Goal: Task Accomplishment & Management: Manage account settings

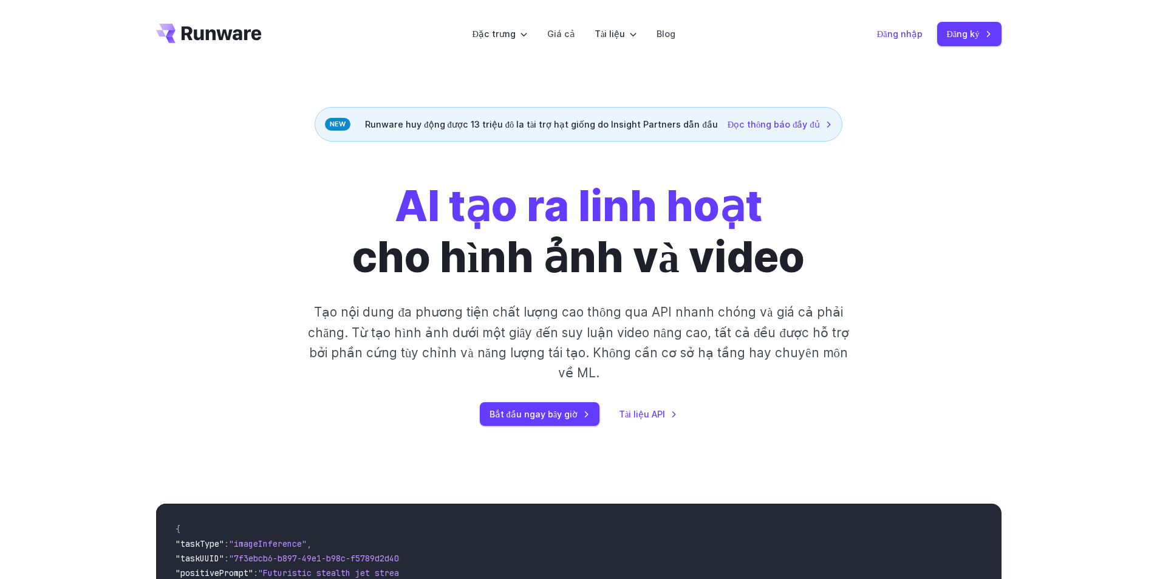
click at [884, 34] on font "Đăng nhập" at bounding box center [900, 34] width 46 height 10
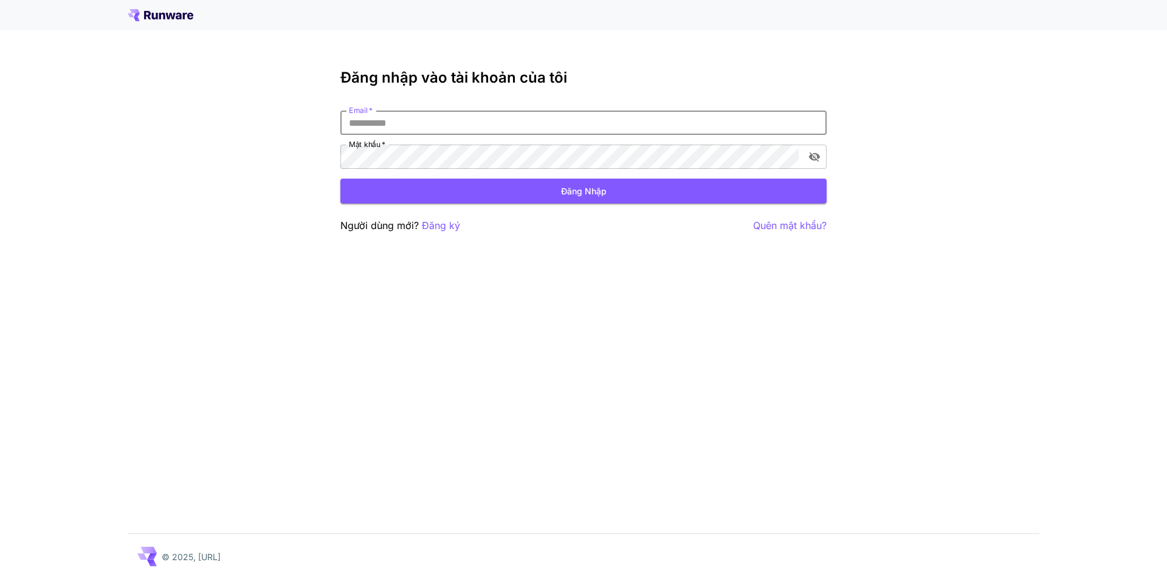
click at [543, 118] on input "Email   *" at bounding box center [583, 123] width 486 height 24
click at [447, 126] on input "Email   *" at bounding box center [583, 123] width 486 height 24
click at [451, 230] on font "Đăng ký" at bounding box center [441, 225] width 38 height 12
